Goal: Task Accomplishment & Management: Use online tool/utility

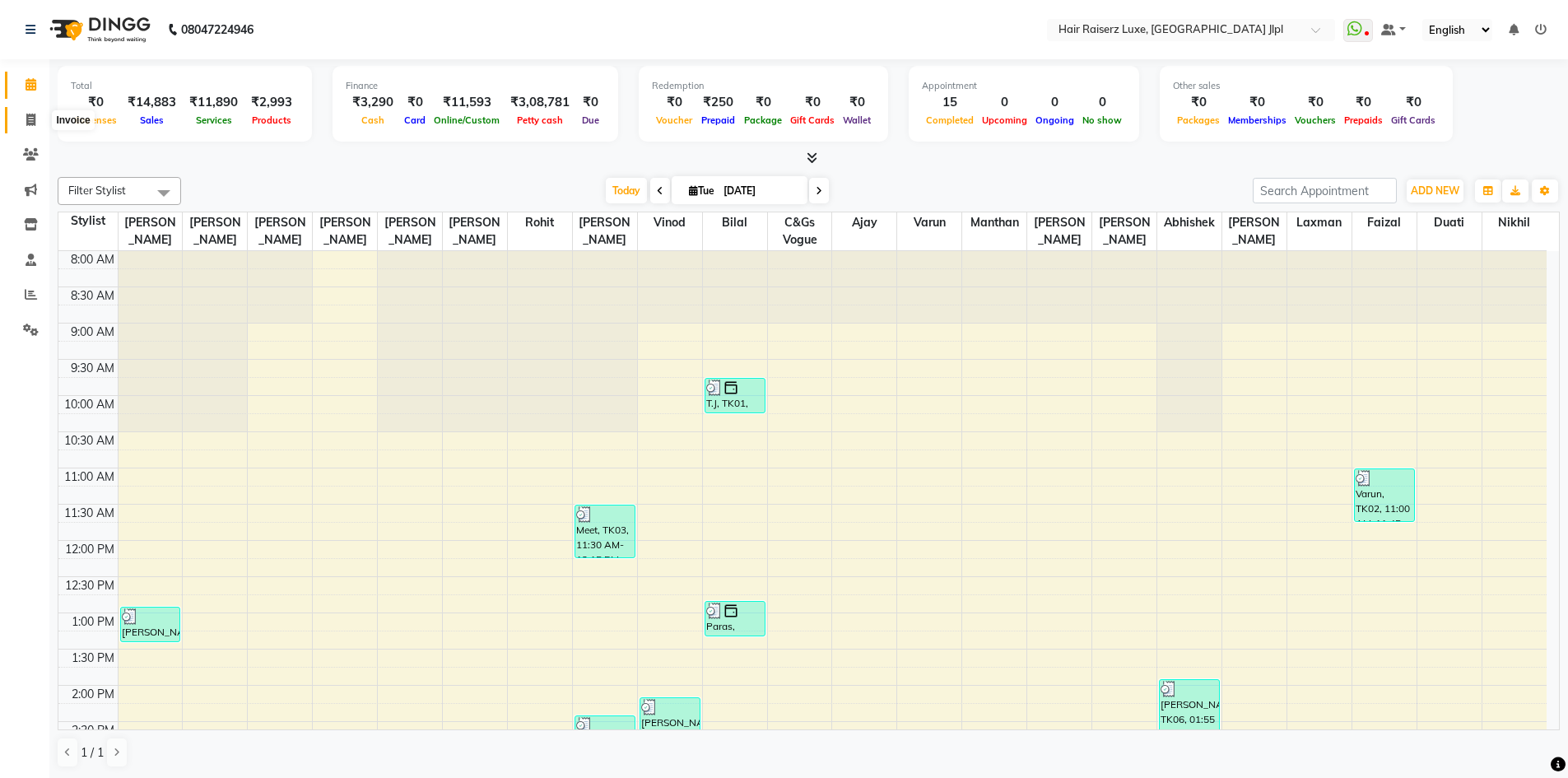
click at [41, 125] on span at bounding box center [31, 120] width 29 height 19
select select "service"
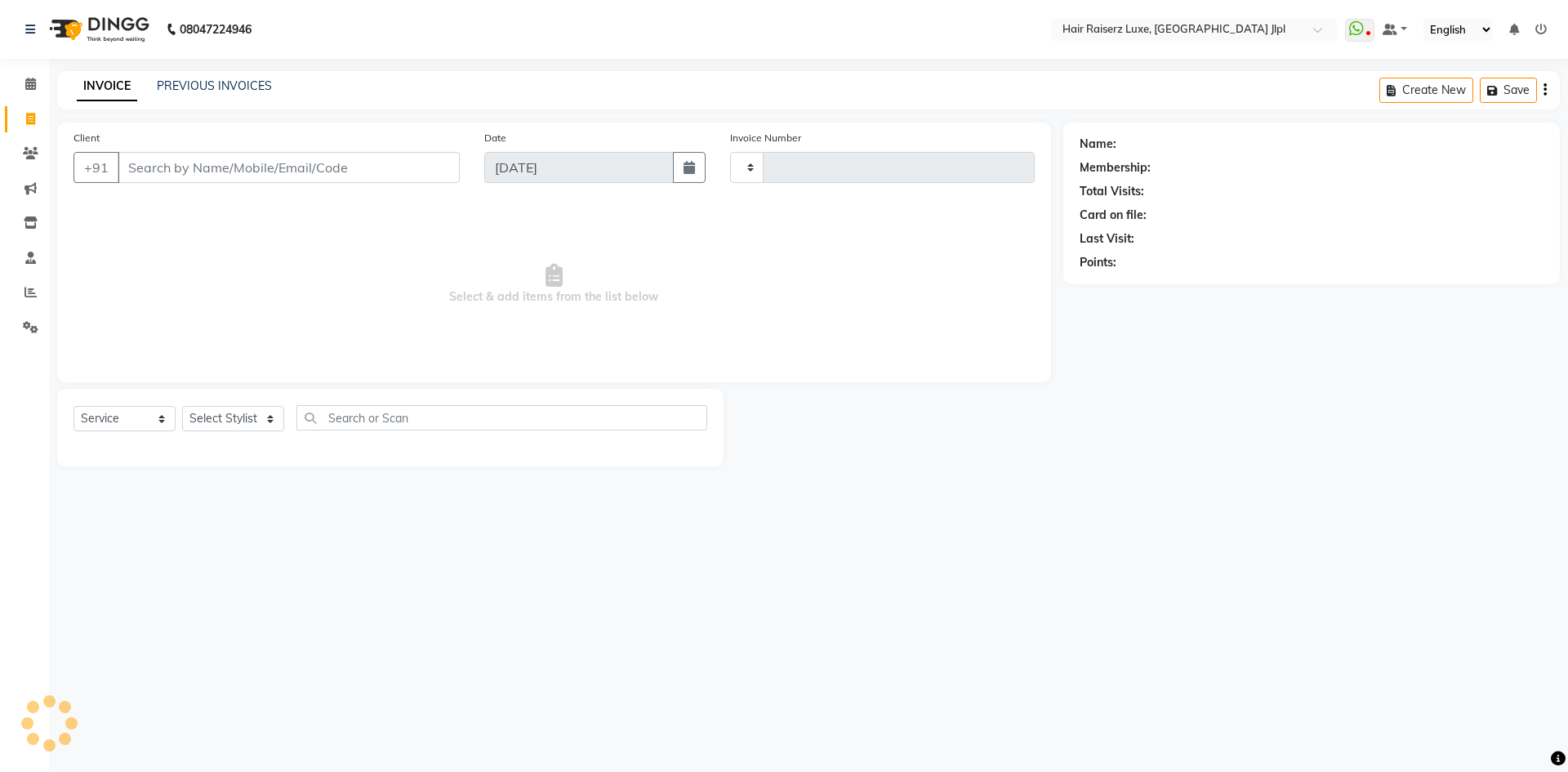
type input "3252"
select select "5409"
click at [223, 83] on link "PREVIOUS INVOICES" at bounding box center [214, 85] width 115 height 14
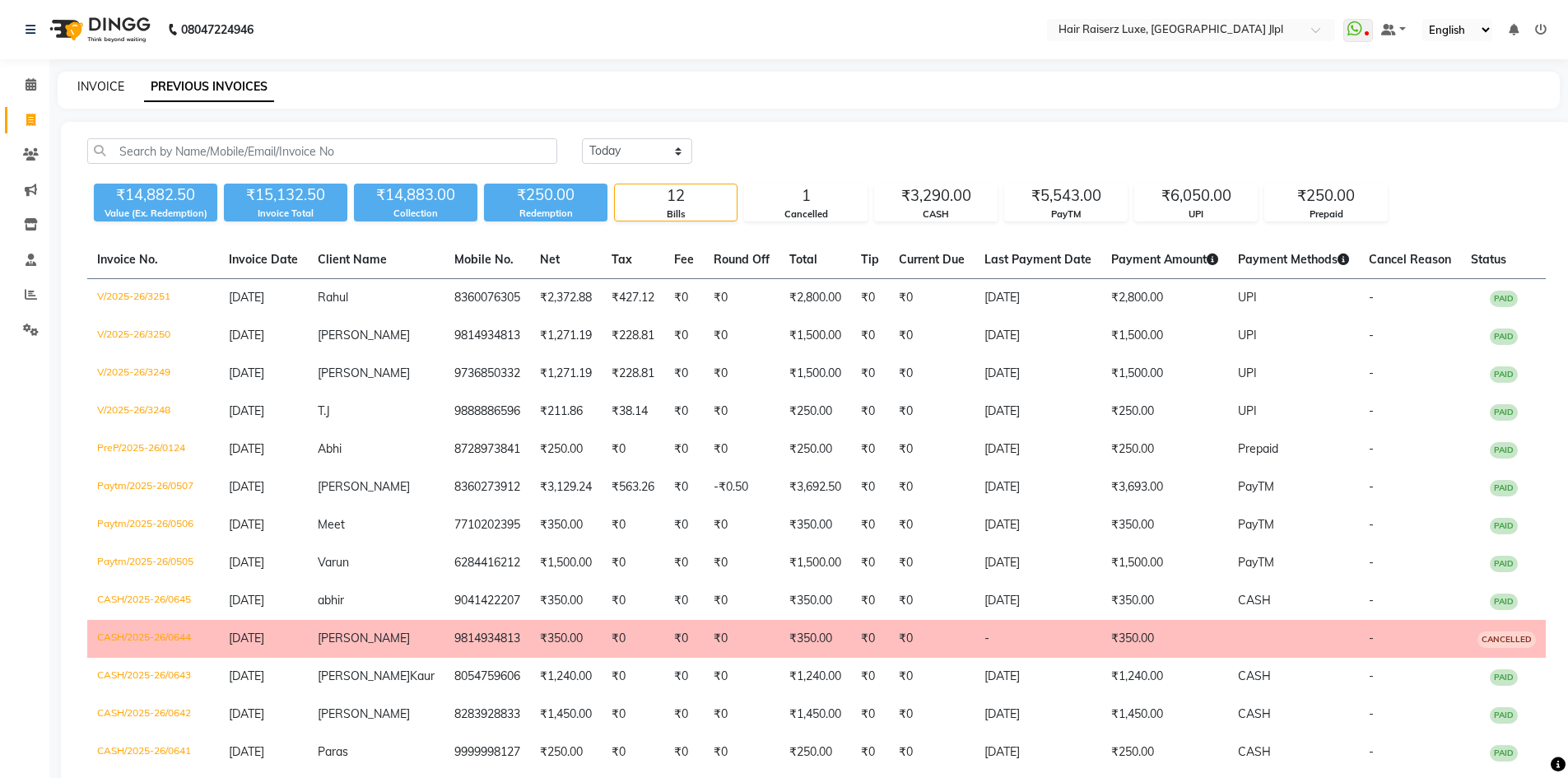
click at [109, 82] on link "INVOICE" at bounding box center [101, 86] width 47 height 14
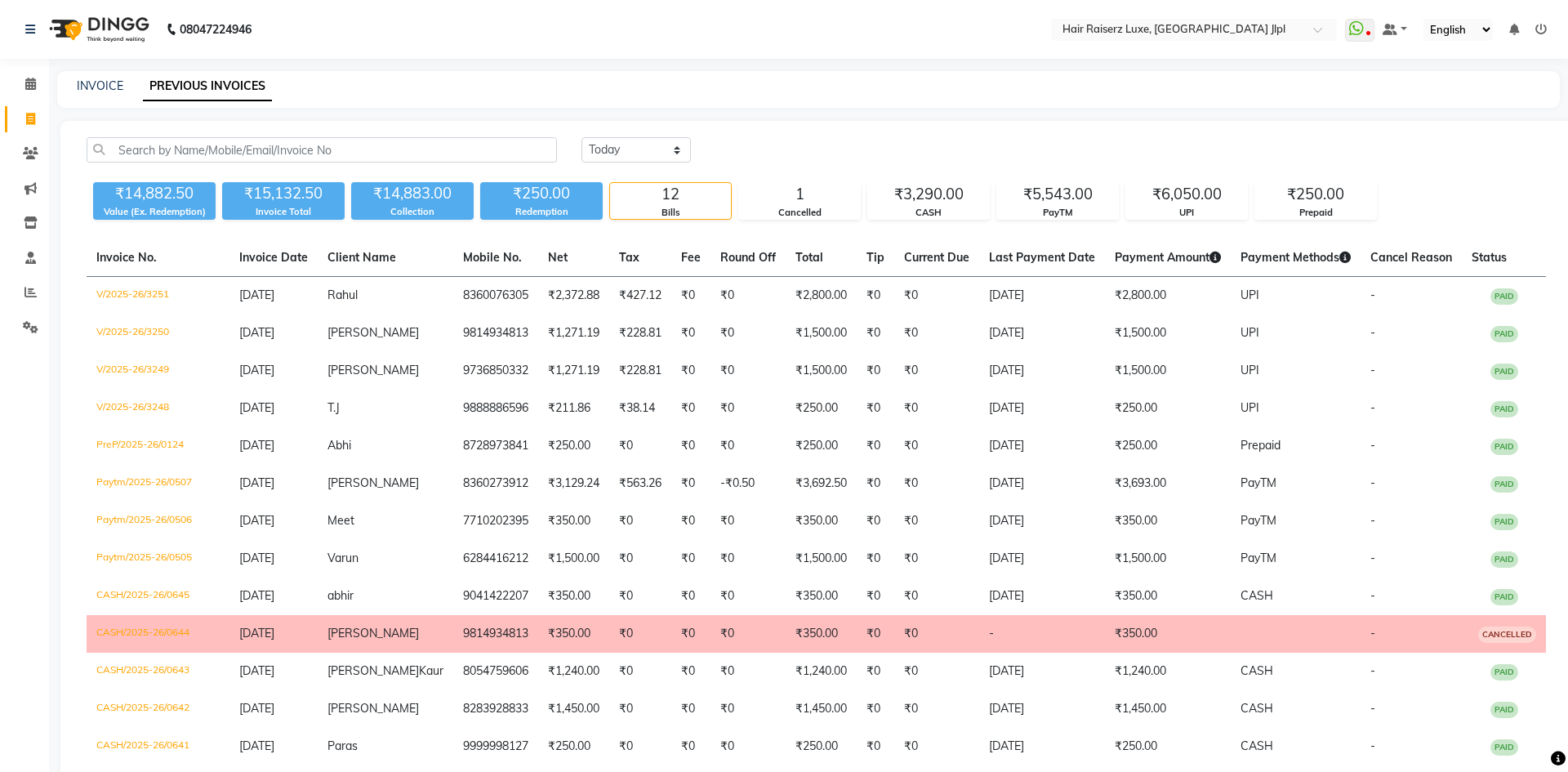
select select "5409"
select select "service"
